Goal: Information Seeking & Learning: Check status

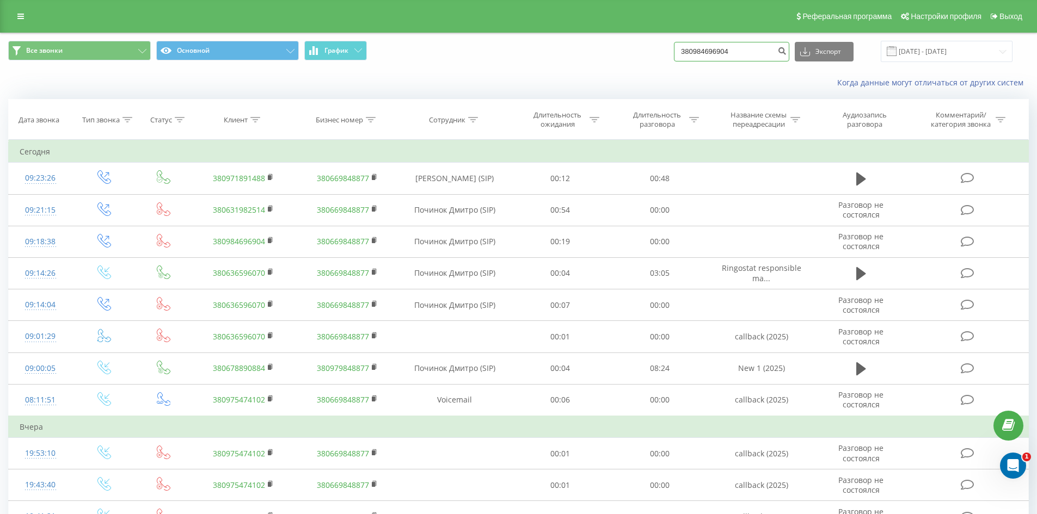
click at [707, 52] on input "380984696904" at bounding box center [731, 52] width 115 height 20
paste input "[PHONE_NUMBER]"
type input "[PHONE_NUMBER]"
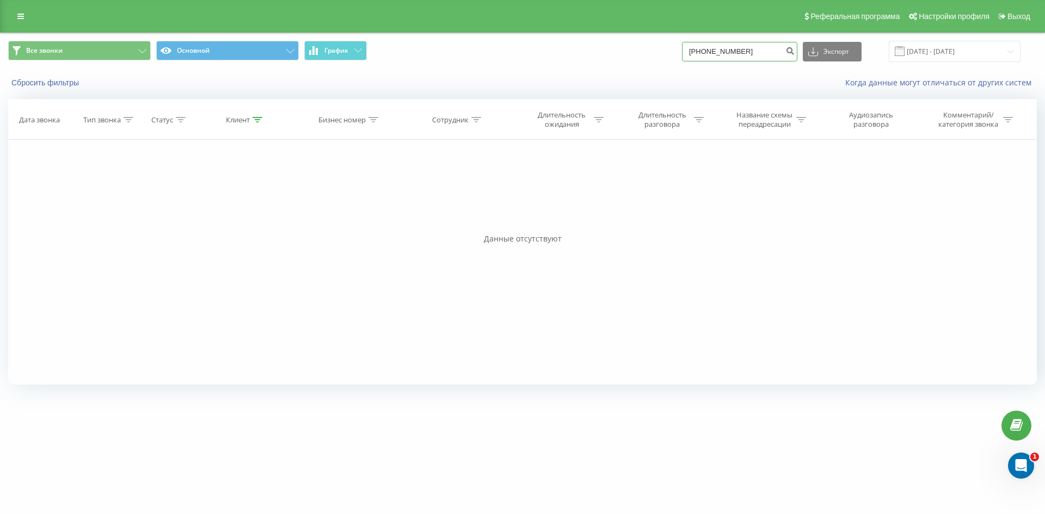
click at [706, 54] on input "+380679906712" at bounding box center [739, 52] width 115 height 20
type input "380679906712"
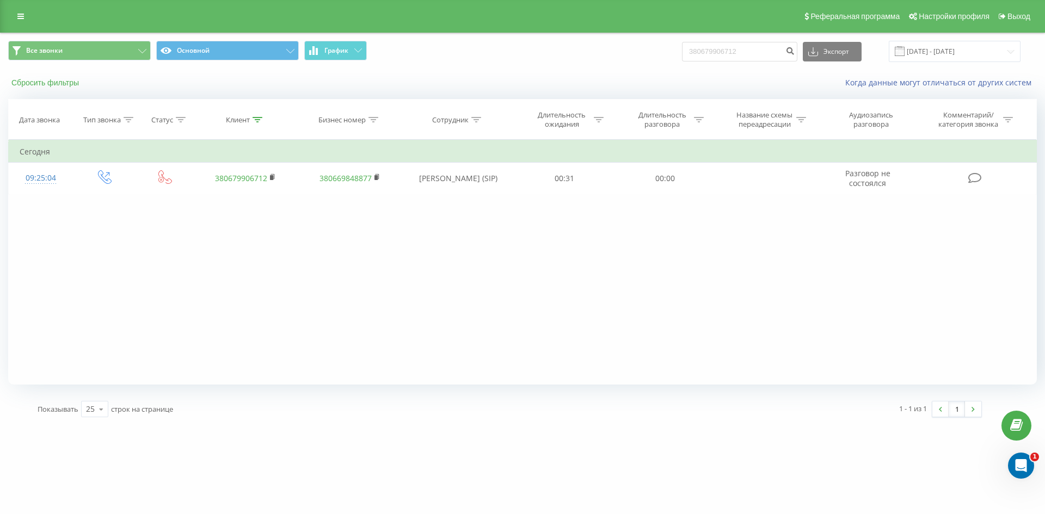
click at [58, 85] on button "Сбросить фильтры" at bounding box center [46, 83] width 76 height 10
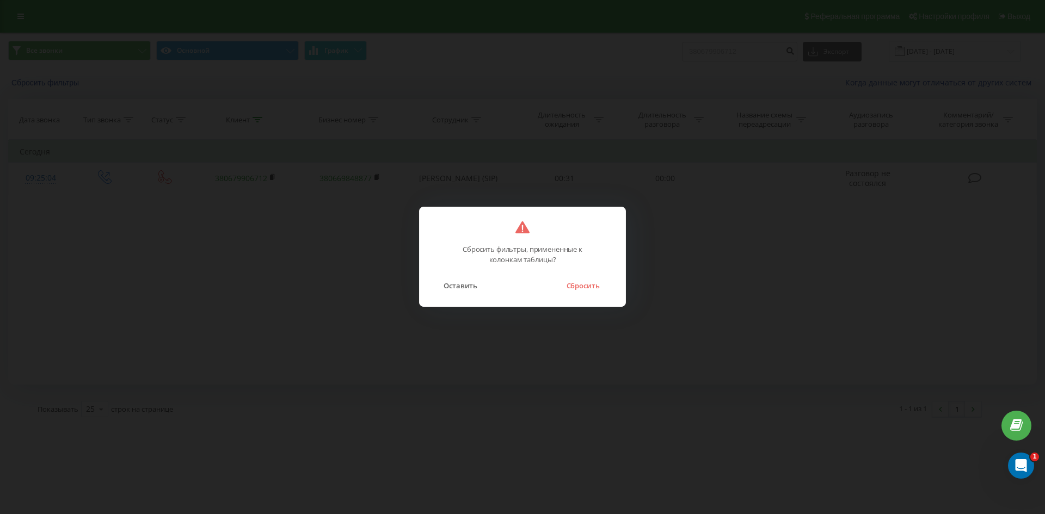
click at [583, 286] on button "Сбросить" at bounding box center [582, 286] width 44 height 14
